Goal: Information Seeking & Learning: Learn about a topic

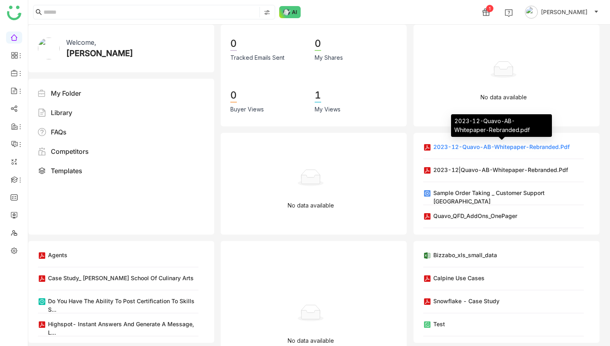
click at [447, 147] on div "2023-12-Quavo-AB-Whitepaper-Rebranded.pdf" at bounding box center [501, 146] width 136 height 8
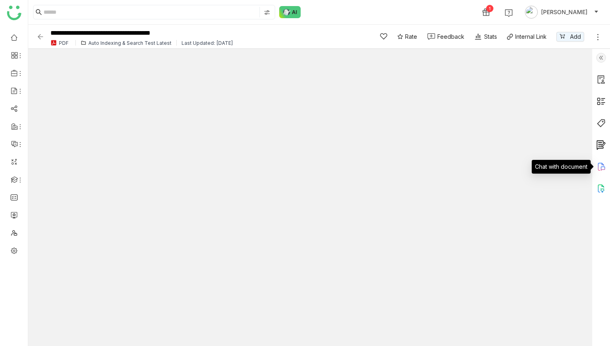
click at [602, 170] on icon at bounding box center [601, 167] width 10 height 10
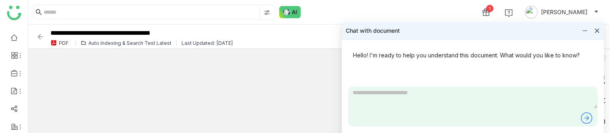
click at [364, 104] on textarea at bounding box center [472, 97] width 249 height 22
type textarea "*"
type textarea "**********"
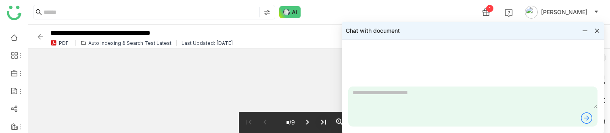
scroll to position [67, 0]
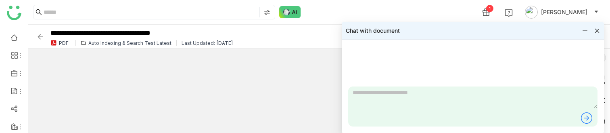
click at [482, 101] on textarea at bounding box center [472, 97] width 249 height 22
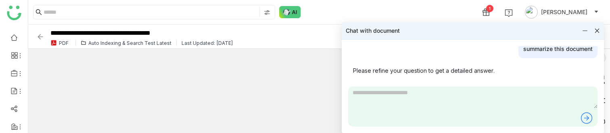
scroll to position [30, 0]
click at [551, 51] on div "summarize this document" at bounding box center [557, 48] width 79 height 19
copy div "summarize this document"
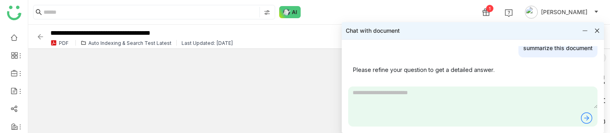
click at [440, 102] on textarea at bounding box center [472, 97] width 249 height 22
paste textarea "**********"
type textarea "**********"
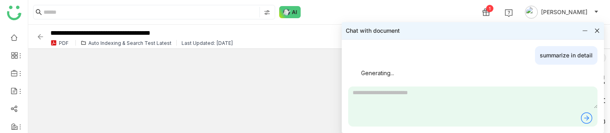
scroll to position [23, 0]
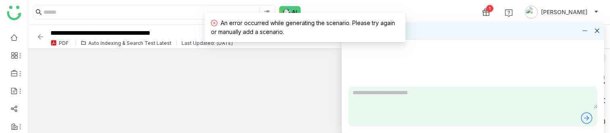
click at [259, 27] on div "An error occurred while generating the scenario. Please try again or manually a…" at bounding box center [305, 28] width 188 height 18
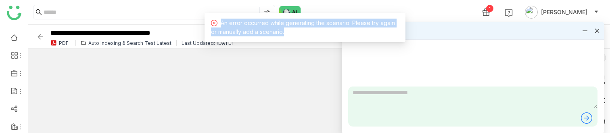
click at [259, 27] on div "An error occurred while generating the scenario. Please try again or manually a…" at bounding box center [305, 28] width 188 height 18
click at [242, 27] on div "An error occurred while generating the scenario. Please try again or manually a…" at bounding box center [305, 28] width 188 height 18
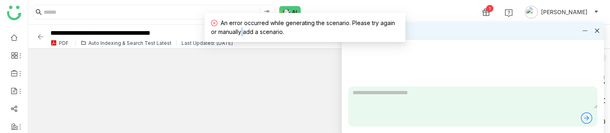
click at [242, 27] on div "An error occurred while generating the scenario. Please try again or manually a…" at bounding box center [305, 28] width 188 height 18
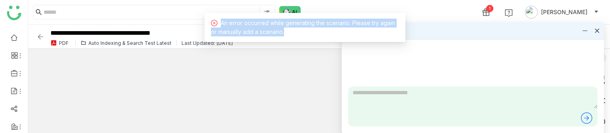
click at [242, 27] on div "An error occurred while generating the scenario. Please try again or manually a…" at bounding box center [305, 28] width 188 height 18
click at [272, 26] on span "An error occurred while generating the scenario. Please try again or manually a…" at bounding box center [303, 27] width 184 height 16
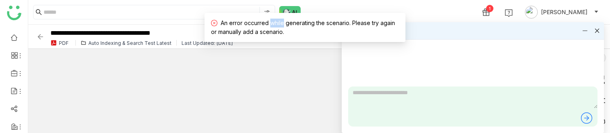
click at [272, 26] on span "An error occurred while generating the scenario. Please try again or manually a…" at bounding box center [303, 27] width 184 height 16
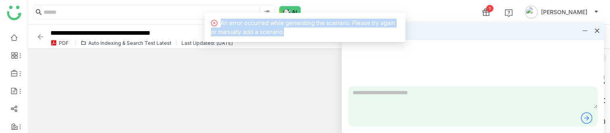
click at [272, 26] on span "An error occurred while generating the scenario. Please try again or manually a…" at bounding box center [303, 27] width 184 height 16
